Goal: Task Accomplishment & Management: Complete application form

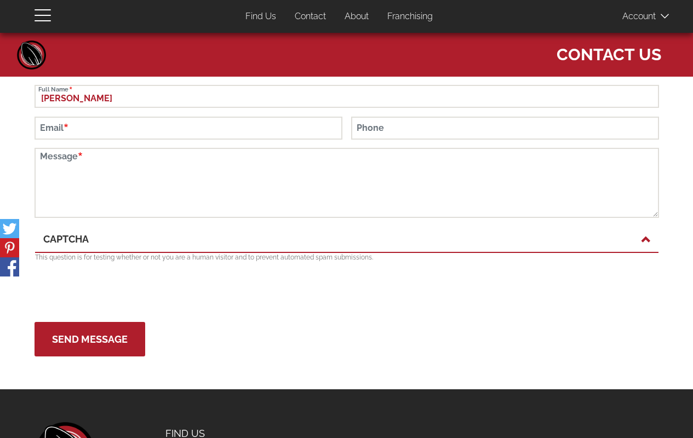
type input "[PERSON_NAME]"
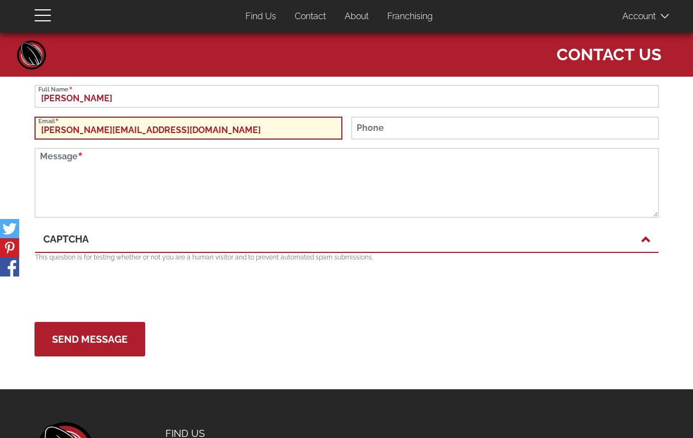
type input "[PERSON_NAME][EMAIL_ADDRESS][DOMAIN_NAME]"
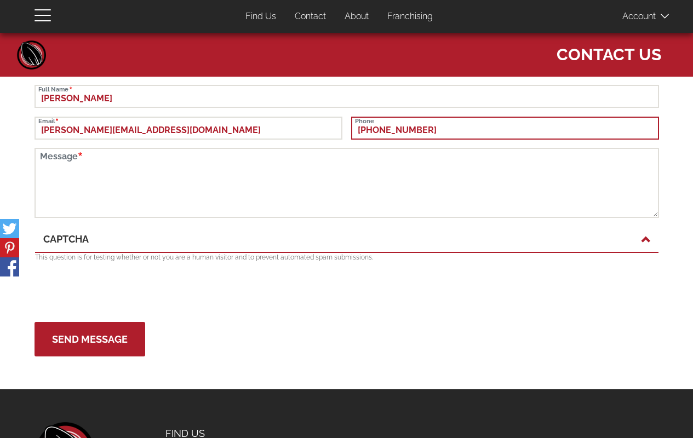
type input "[PHONE_NUMBER]"
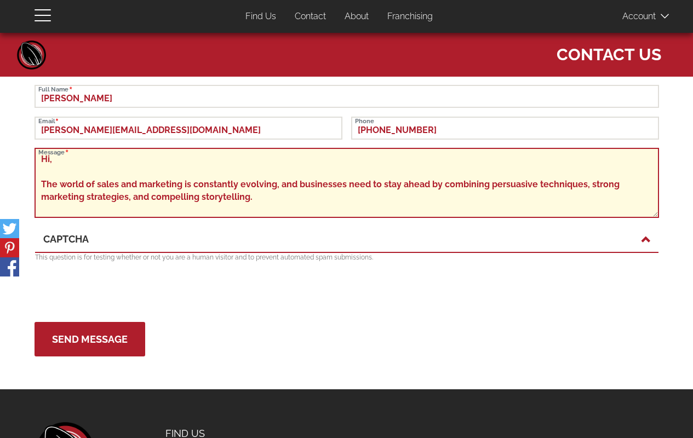
scroll to position [160, 0]
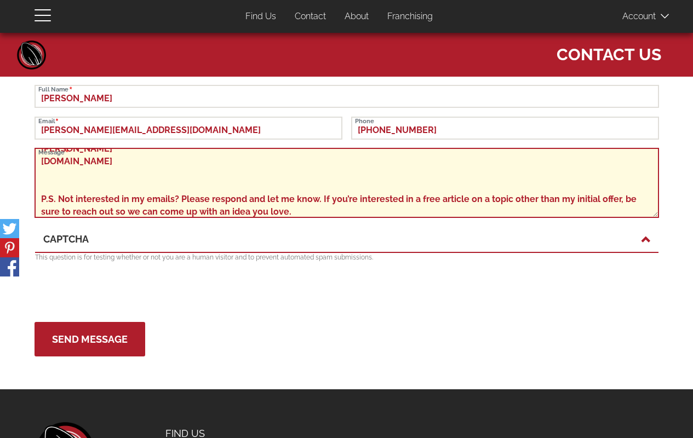
type textarea "Hi, The world of sales and marketing is constantly evolving, and businesses nee…"
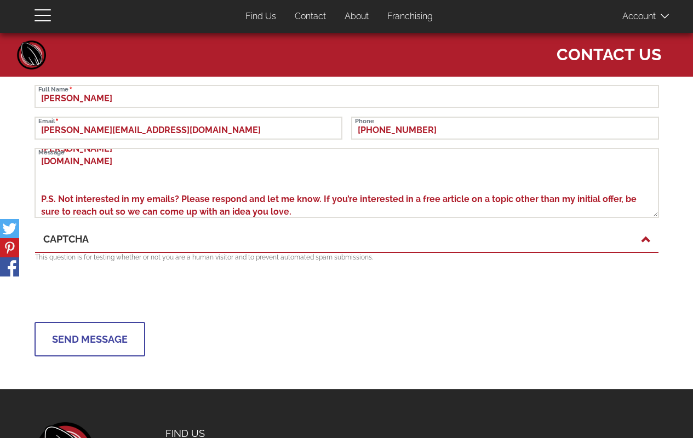
click at [89, 339] on button "Send Message" at bounding box center [90, 339] width 111 height 35
